Goal: Task Accomplishment & Management: Use online tool/utility

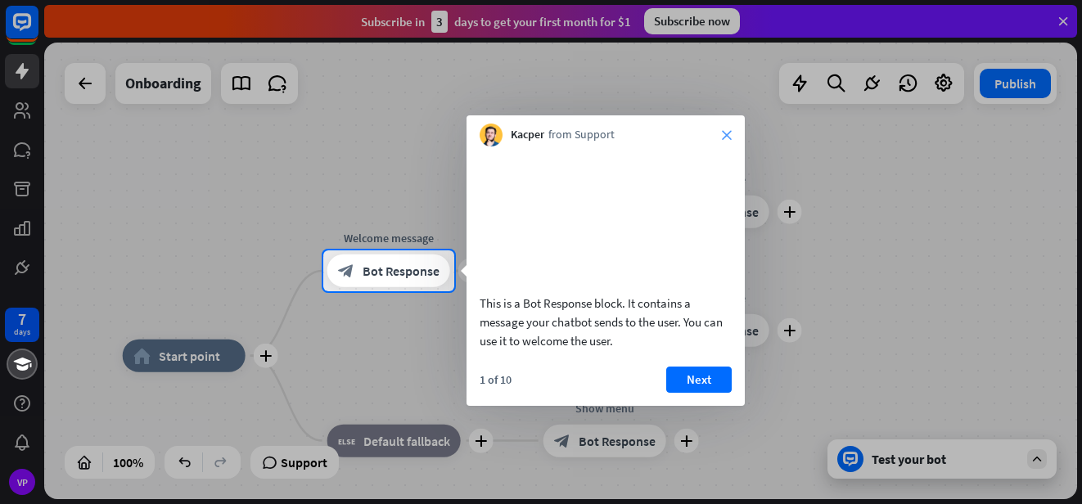
click at [729, 138] on icon "close" at bounding box center [727, 135] width 10 height 10
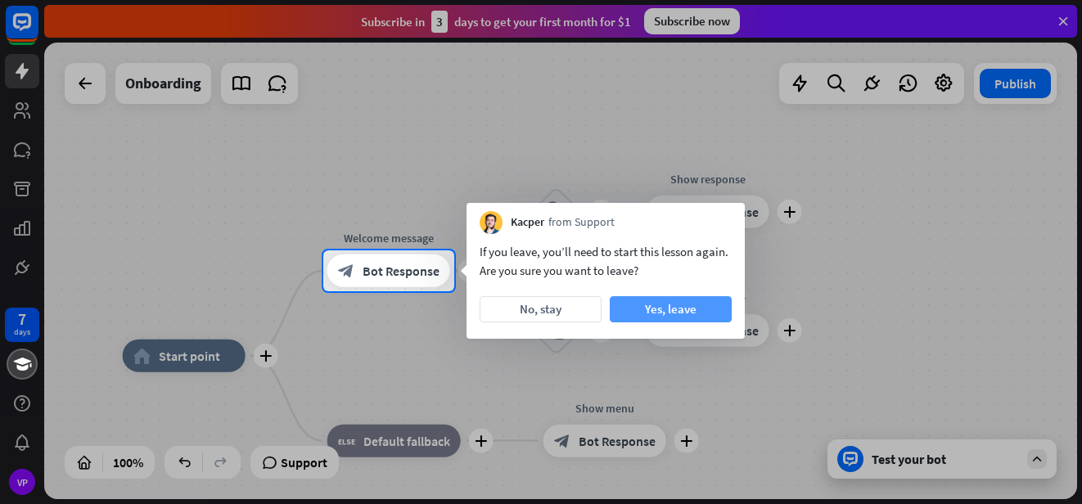
click at [650, 314] on button "Yes, leave" at bounding box center [671, 309] width 122 height 26
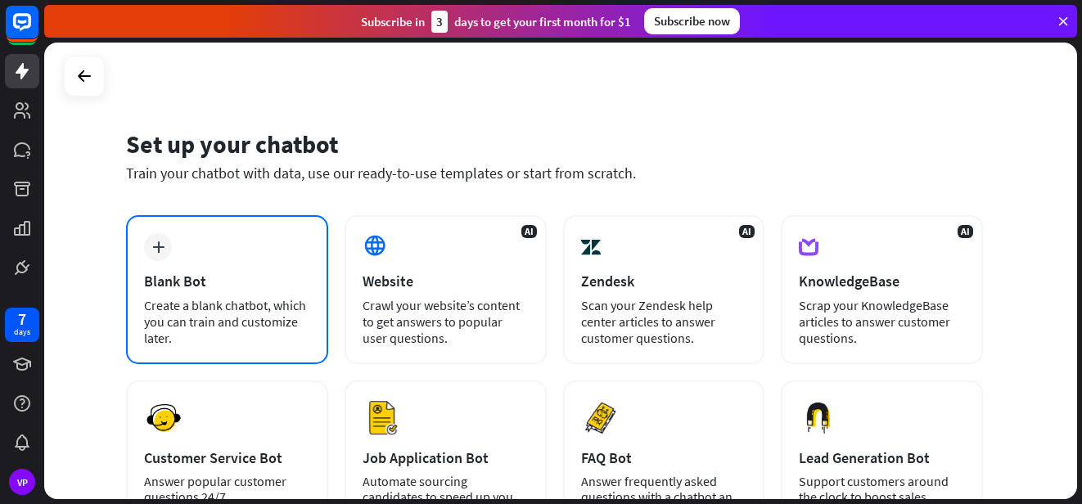
click at [208, 246] on div "plus Blank Bot Create a blank chatbot, which you can train and customize later." at bounding box center [227, 289] width 202 height 149
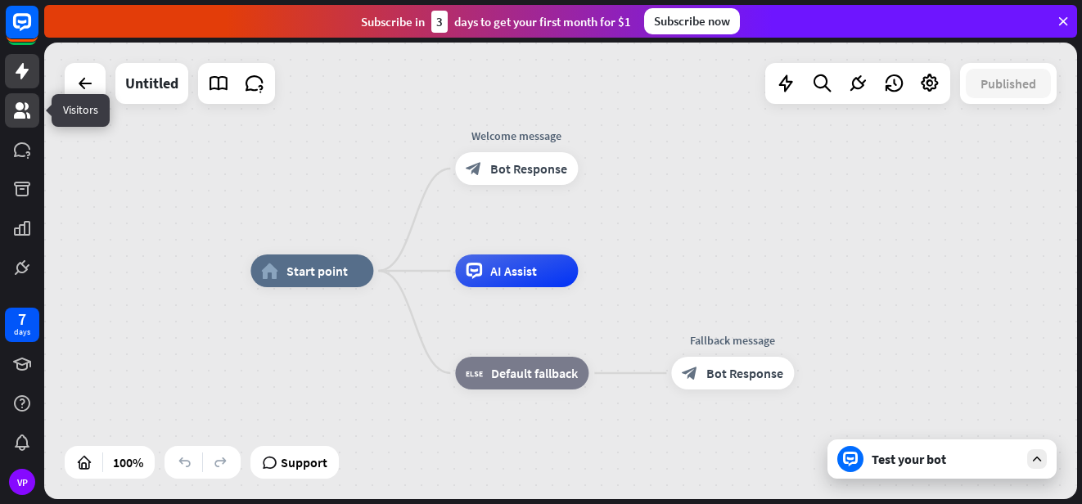
click at [27, 112] on icon at bounding box center [22, 111] width 20 height 20
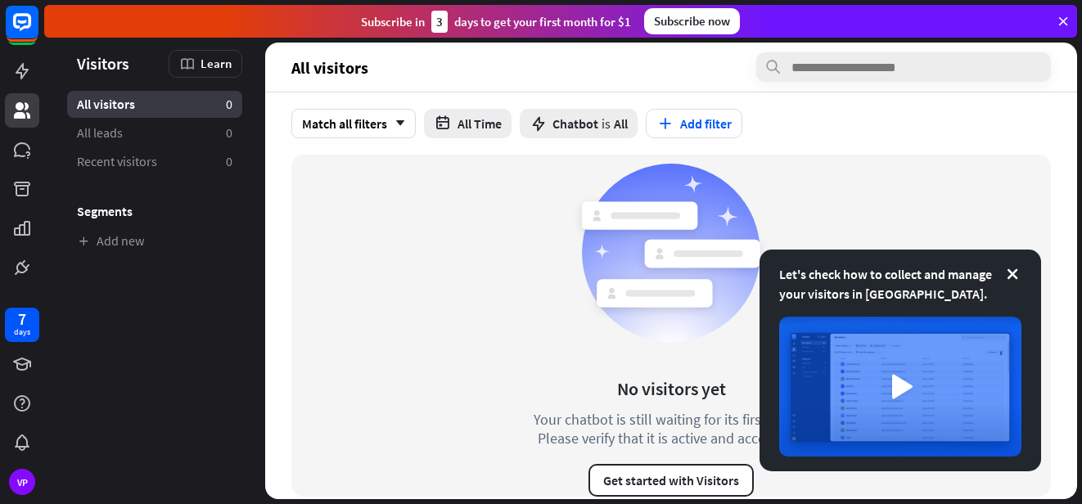
click at [1058, 24] on icon at bounding box center [1063, 21] width 15 height 15
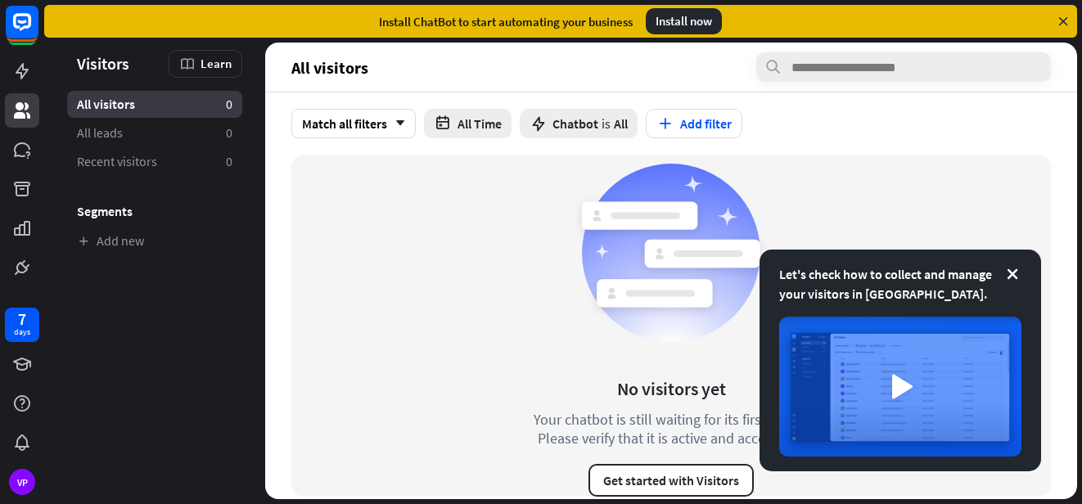
click at [1058, 24] on icon at bounding box center [1063, 21] width 15 height 15
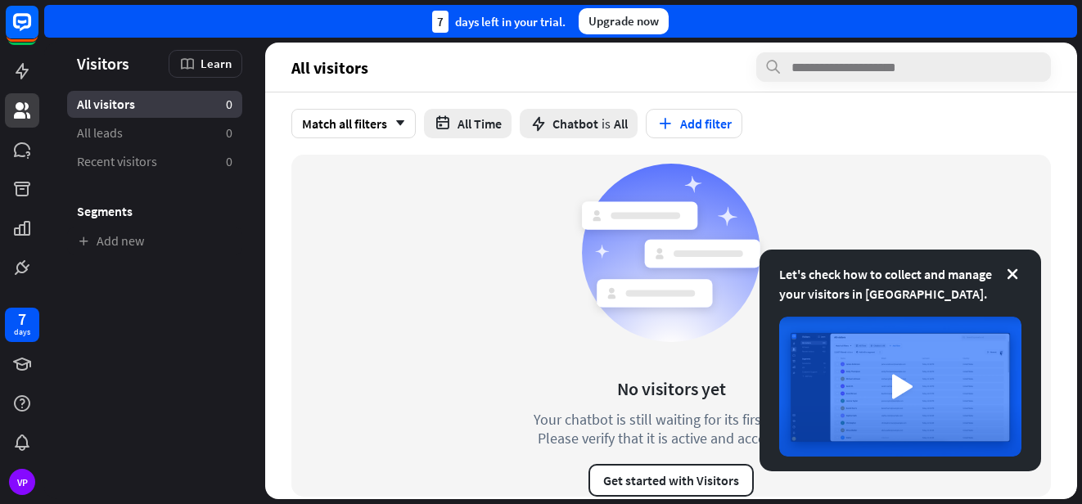
click at [130, 103] on span "All visitors" at bounding box center [106, 104] width 58 height 17
click at [1012, 277] on icon at bounding box center [1012, 274] width 16 height 16
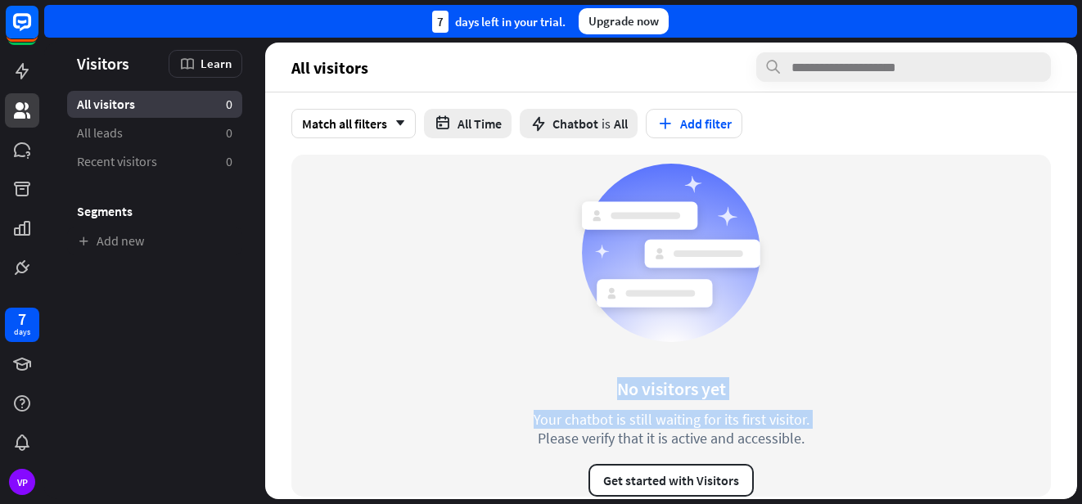
drag, startPoint x: 1078, startPoint y: 185, endPoint x: 1080, endPoint y: 237, distance: 52.4
click at [1080, 237] on div "Visitors Learn All visitors 0 All leads 0 Recent visitors 0 Segments Add new Al…" at bounding box center [563, 274] width 1038 height 462
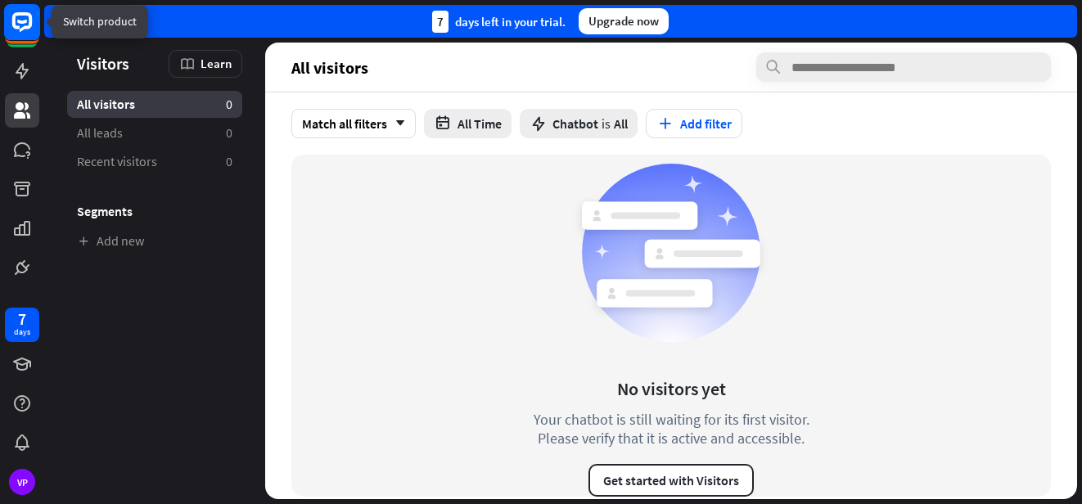
click at [19, 34] on rect at bounding box center [22, 22] width 36 height 36
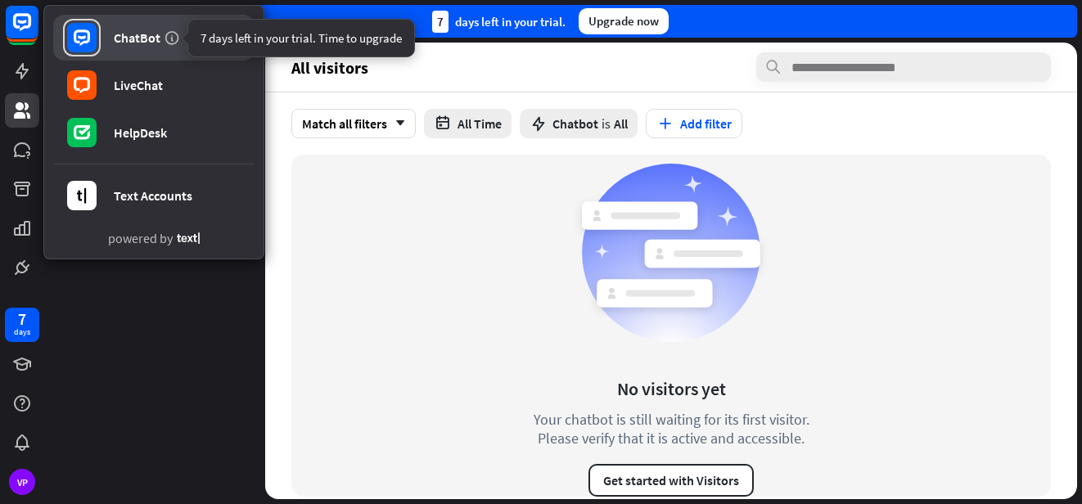
click at [165, 36] on icon at bounding box center [172, 37] width 16 height 16
